Goal: Transaction & Acquisition: Purchase product/service

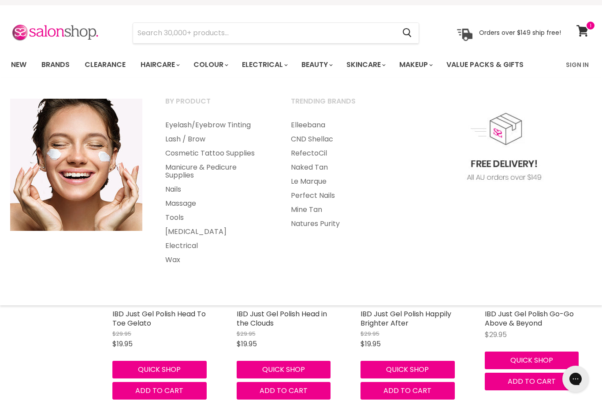
click at [177, 189] on link "Nails" at bounding box center [216, 189] width 124 height 14
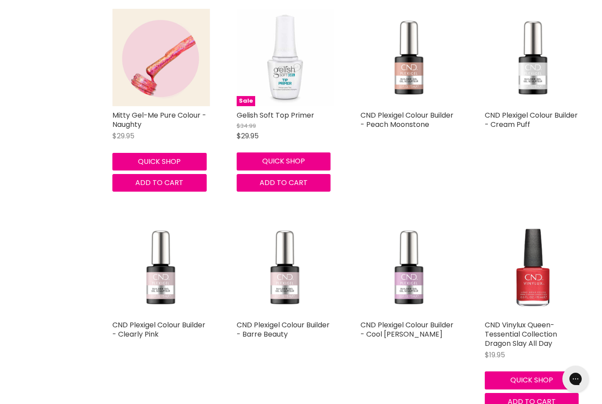
scroll to position [4645, 0]
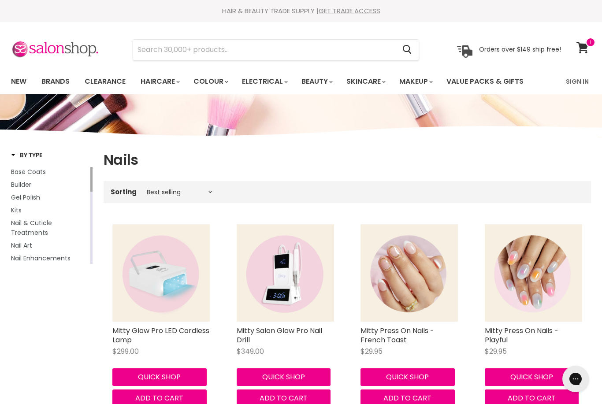
click at [63, 82] on link "Brands" at bounding box center [55, 81] width 41 height 19
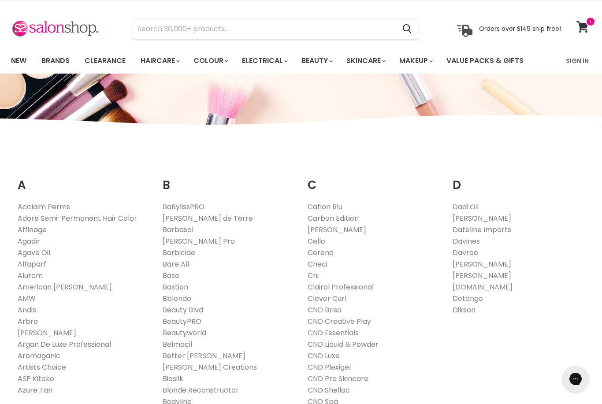
click at [42, 231] on link "Affinage" at bounding box center [32, 230] width 29 height 10
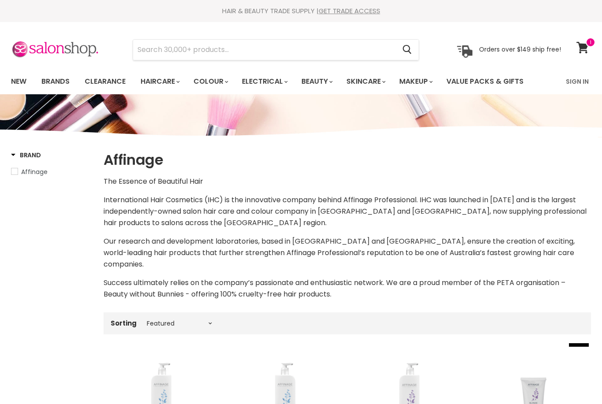
select select "manual"
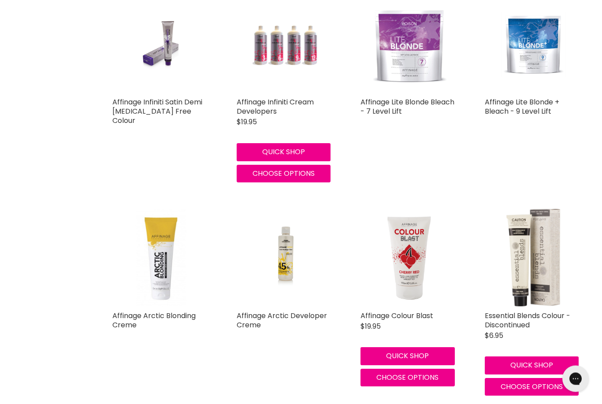
scroll to position [1789, 0]
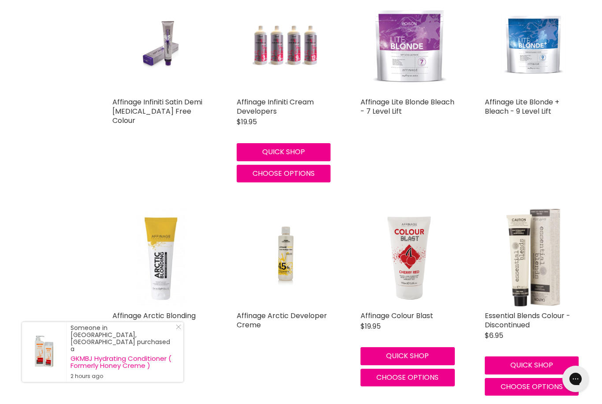
click at [176, 311] on link "Affinage Arctic Blonding Creme" at bounding box center [153, 320] width 83 height 19
